Goal: Task Accomplishment & Management: Use online tool/utility

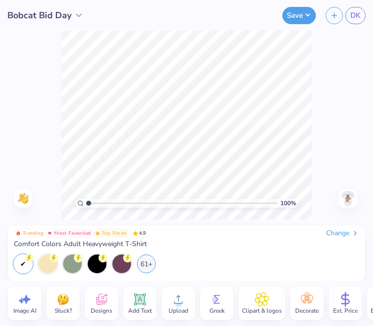
click at [343, 191] on img at bounding box center [348, 198] width 16 height 16
click at [345, 196] on img at bounding box center [348, 198] width 16 height 16
click at [348, 198] on img at bounding box center [348, 198] width 16 height 16
click at [57, 103] on div "100 % Need help? Chat with us. Back" at bounding box center [186, 125] width 373 height 189
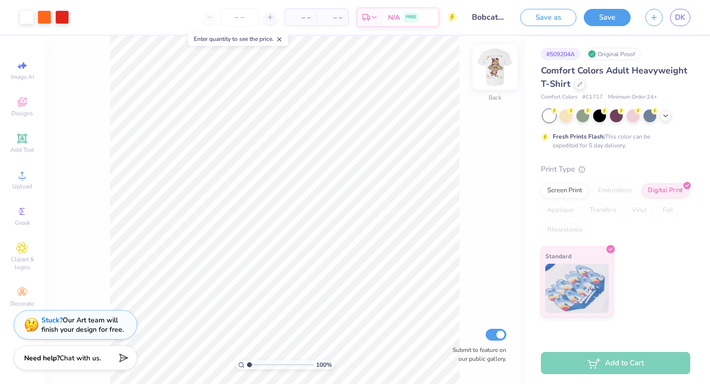
click at [373, 58] on img at bounding box center [494, 66] width 39 height 39
click at [373, 64] on img at bounding box center [494, 66] width 39 height 39
click at [373, 70] on img at bounding box center [494, 66] width 39 height 39
click at [373, 62] on img at bounding box center [494, 66] width 39 height 39
click at [27, 249] on icon at bounding box center [21, 248] width 11 height 12
